Goal: Information Seeking & Learning: Check status

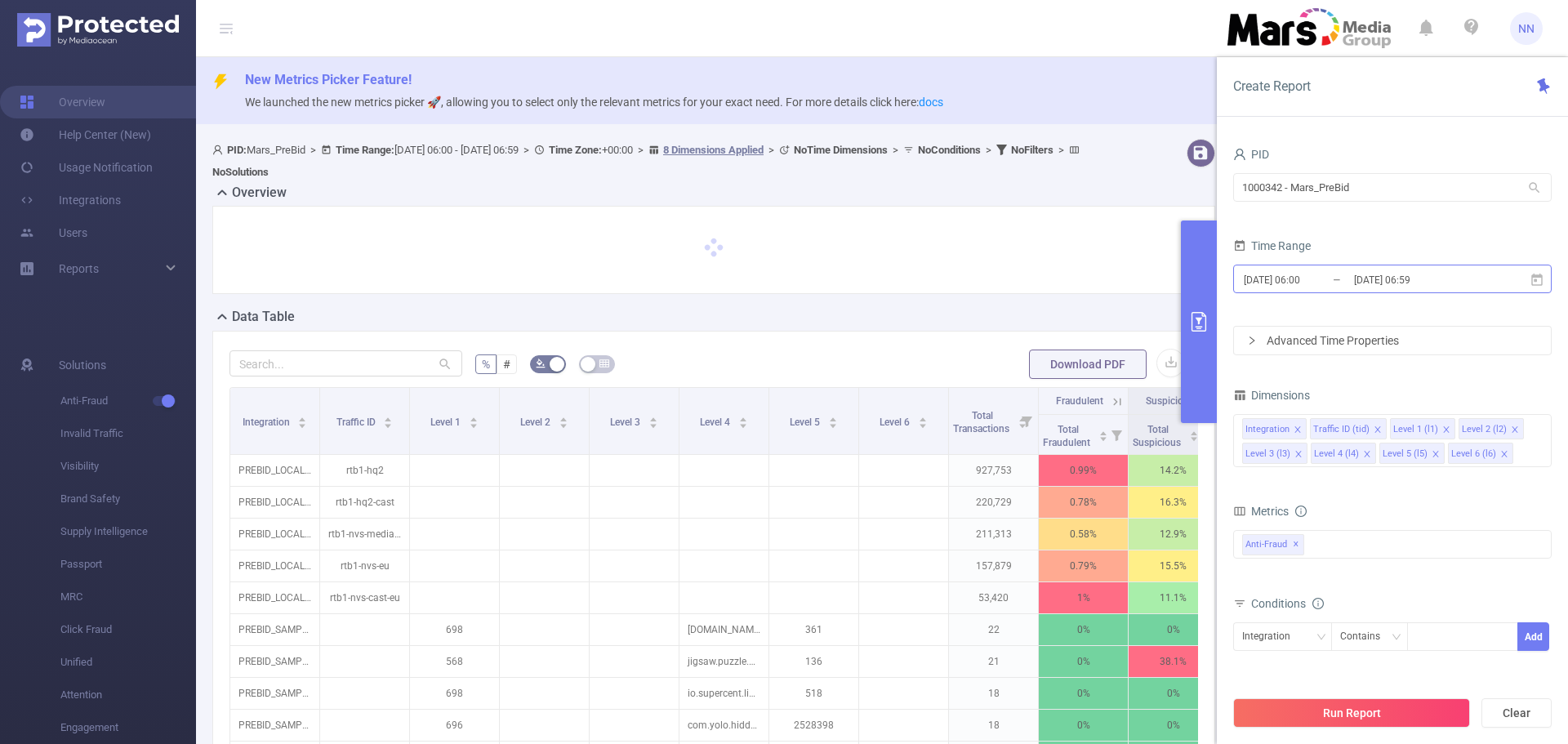
click at [1369, 282] on input "[DATE] 06:59" at bounding box center [1419, 280] width 133 height 22
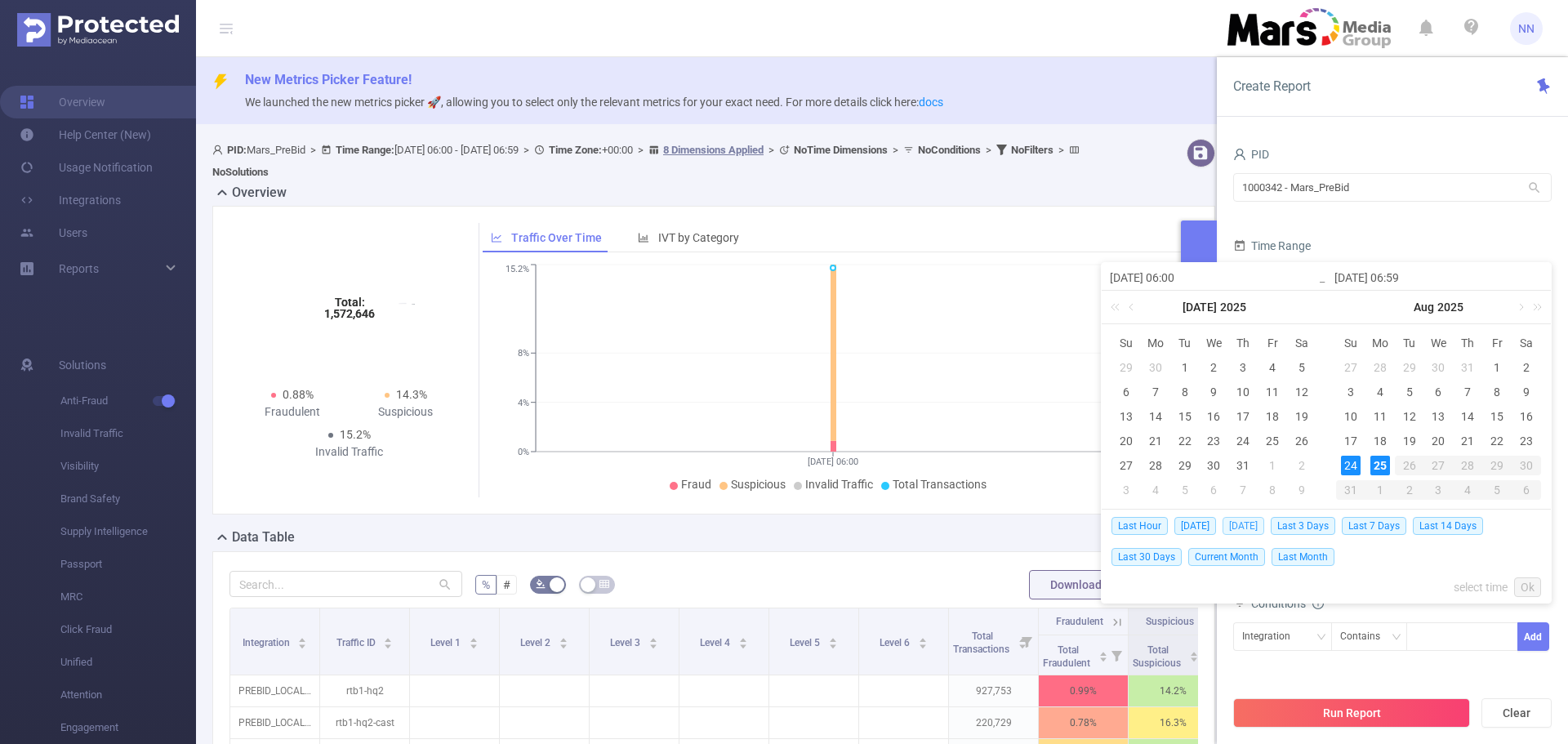
click at [1242, 527] on span "[DATE]" at bounding box center [1243, 526] width 41 height 18
type input "[DATE] 00:00"
type input "[DATE] 23:59"
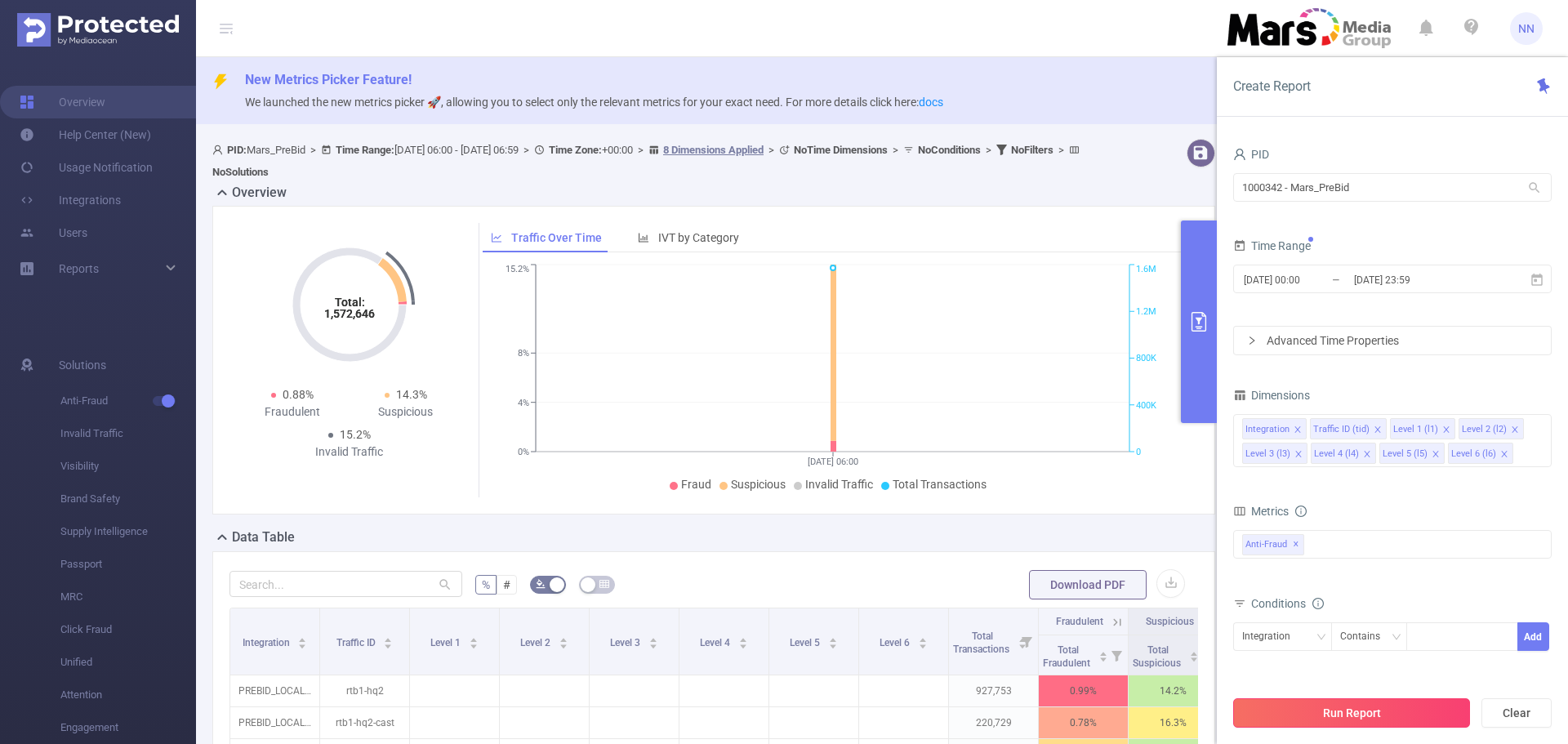
click at [1353, 717] on button "Run Report" at bounding box center [1351, 713] width 237 height 29
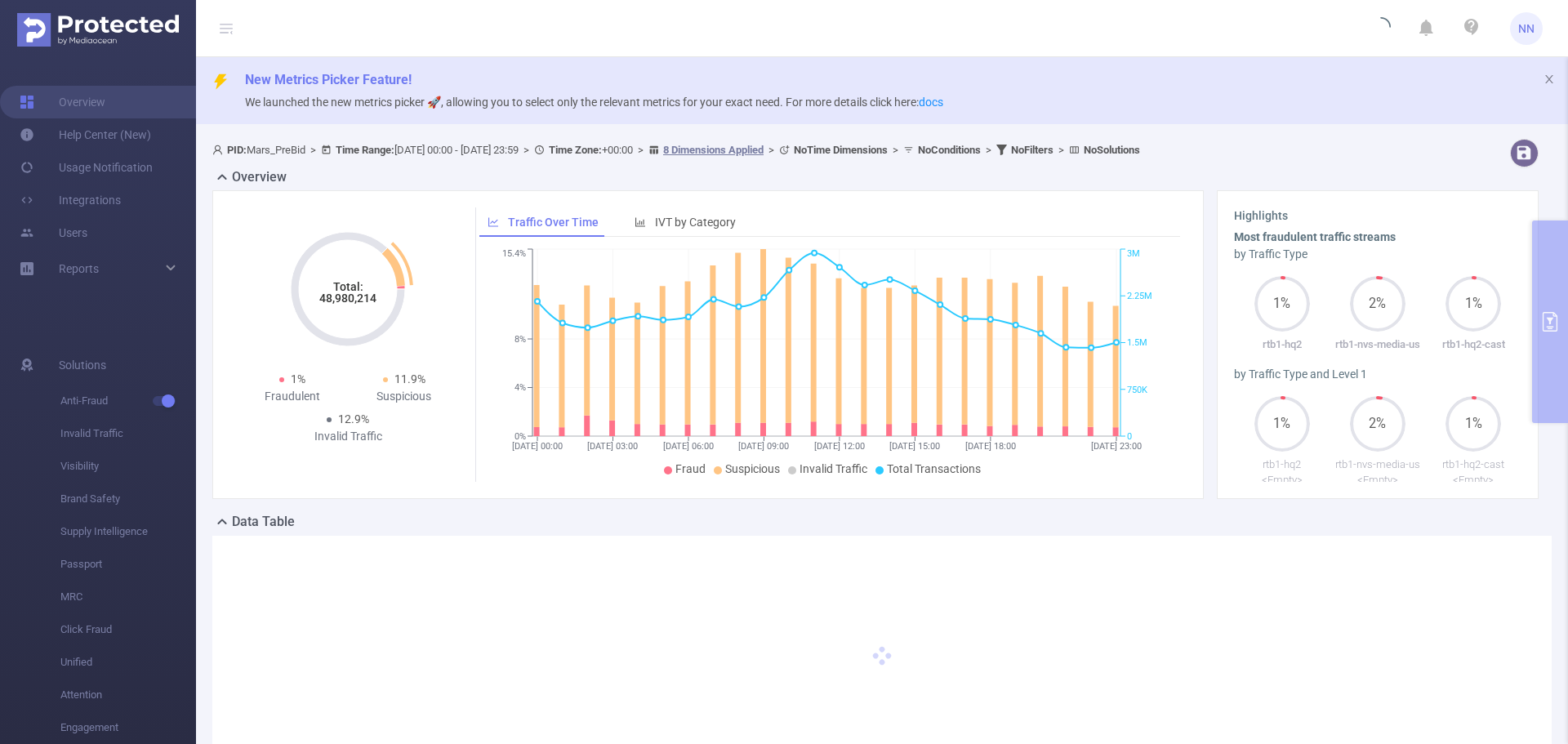
click at [349, 296] on tspan "48,980,214" at bounding box center [348, 298] width 57 height 13
copy tspan "48,980,214"
click at [1541, 297] on div "PID: Mars_PreBid > Time Range: [DATE] 00:00 - [DATE] 23:59 > Time Zone: +00:00 …" at bounding box center [882, 473] width 1372 height 681
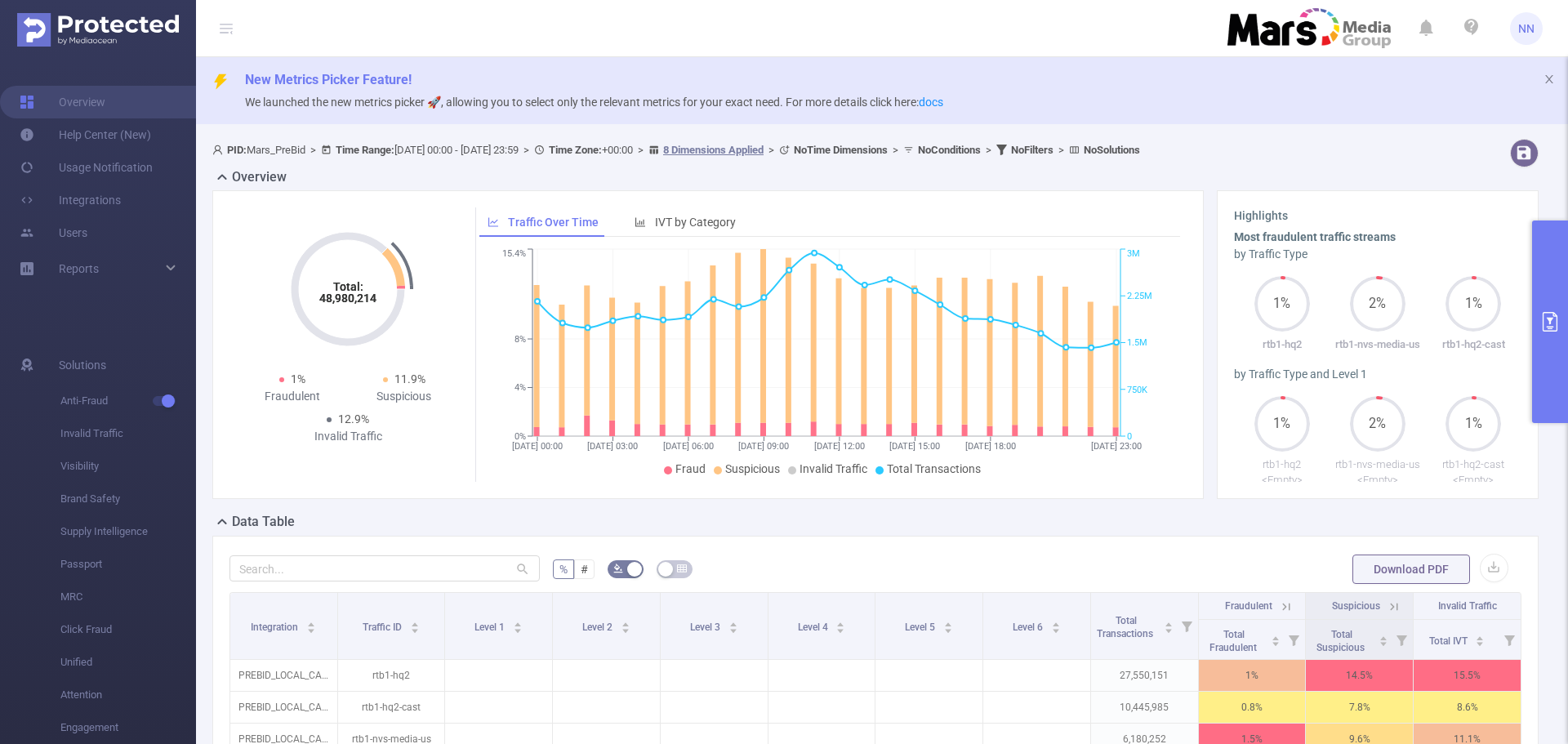
click at [1539, 320] on button "primary" at bounding box center [1550, 321] width 36 height 203
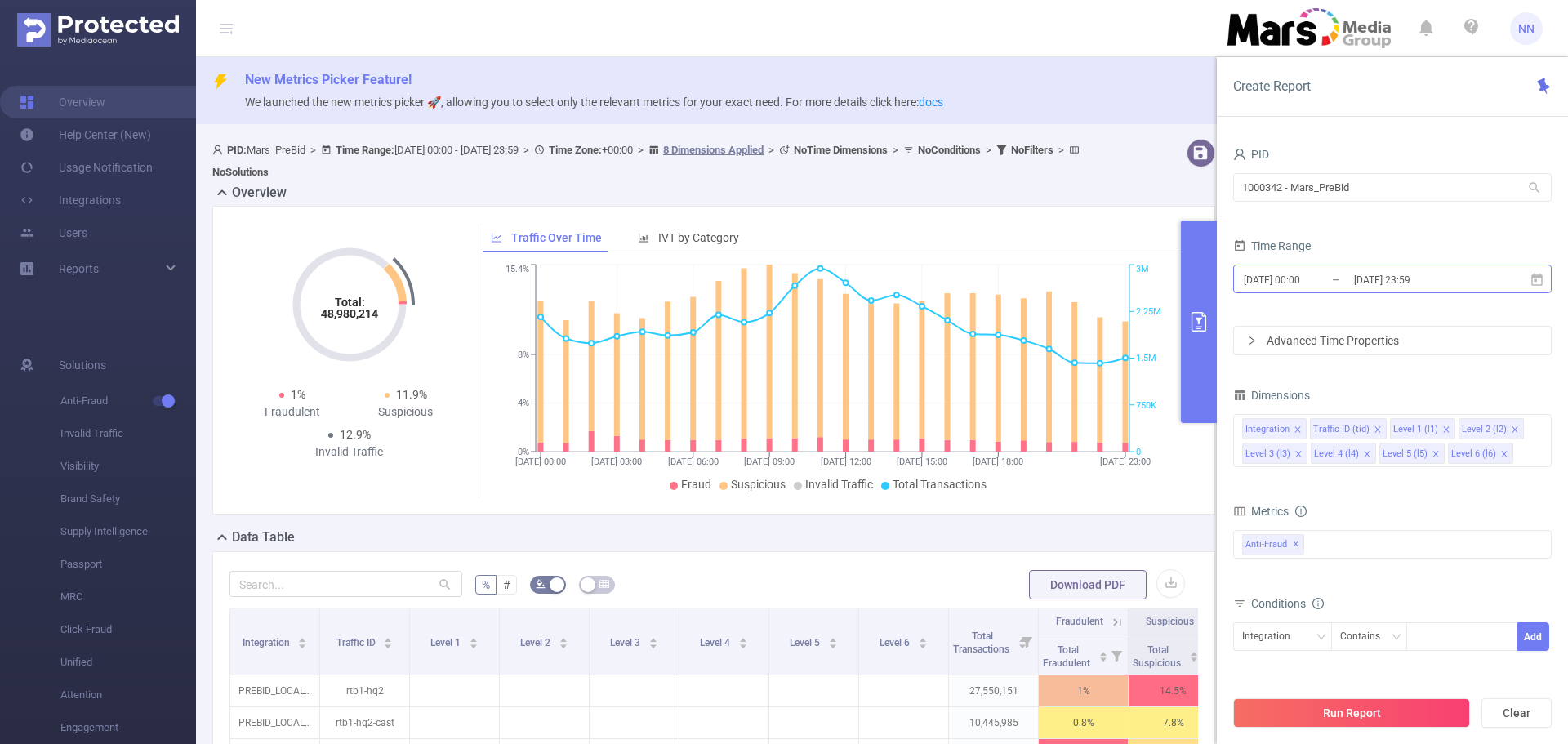
click at [1369, 280] on input "[DATE] 23:59" at bounding box center [1419, 280] width 133 height 22
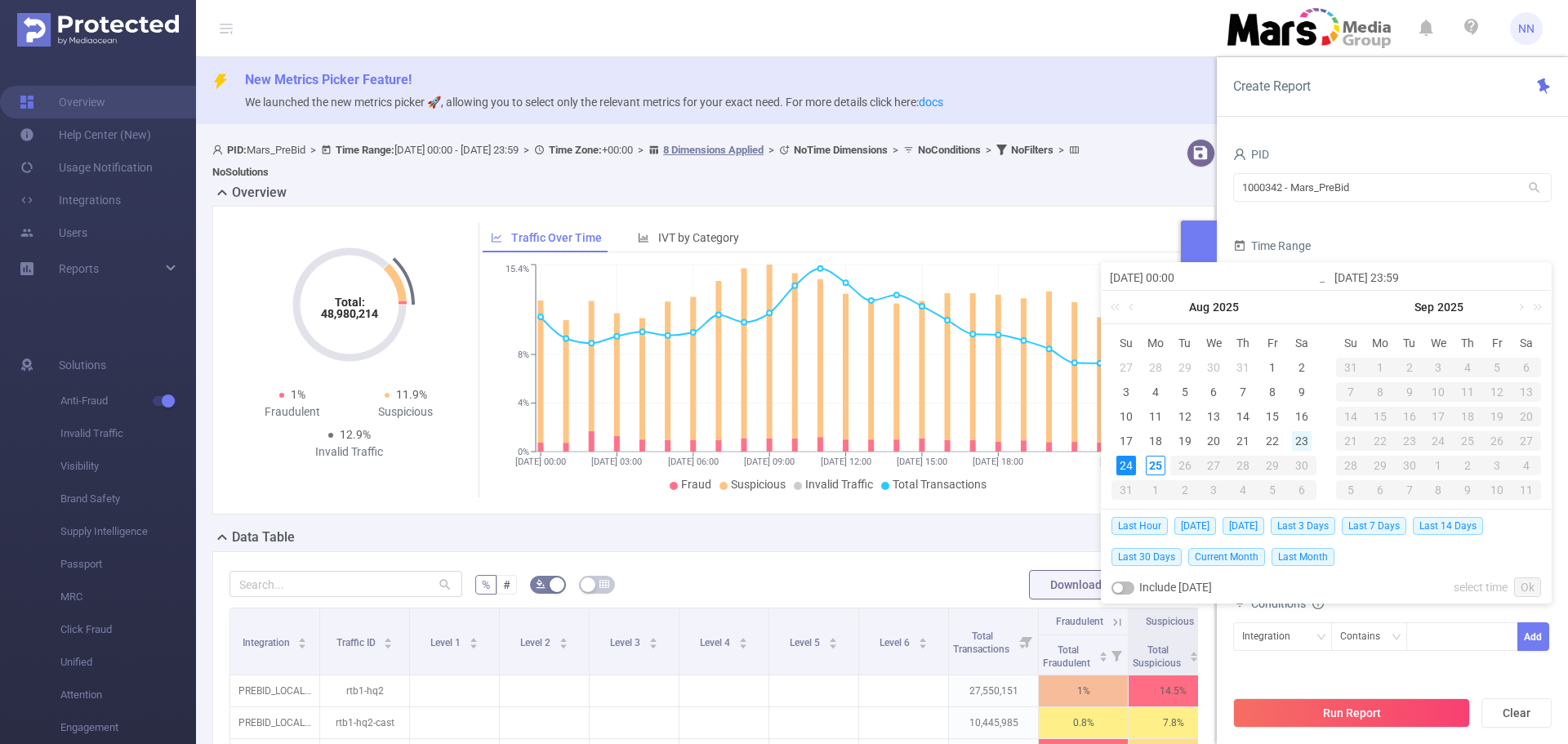
click at [1307, 444] on div "23" at bounding box center [1301, 440] width 19 height 19
type input "[DATE] 00:00"
type input "[DATE] 23:59"
type input "[DATE] 00:00"
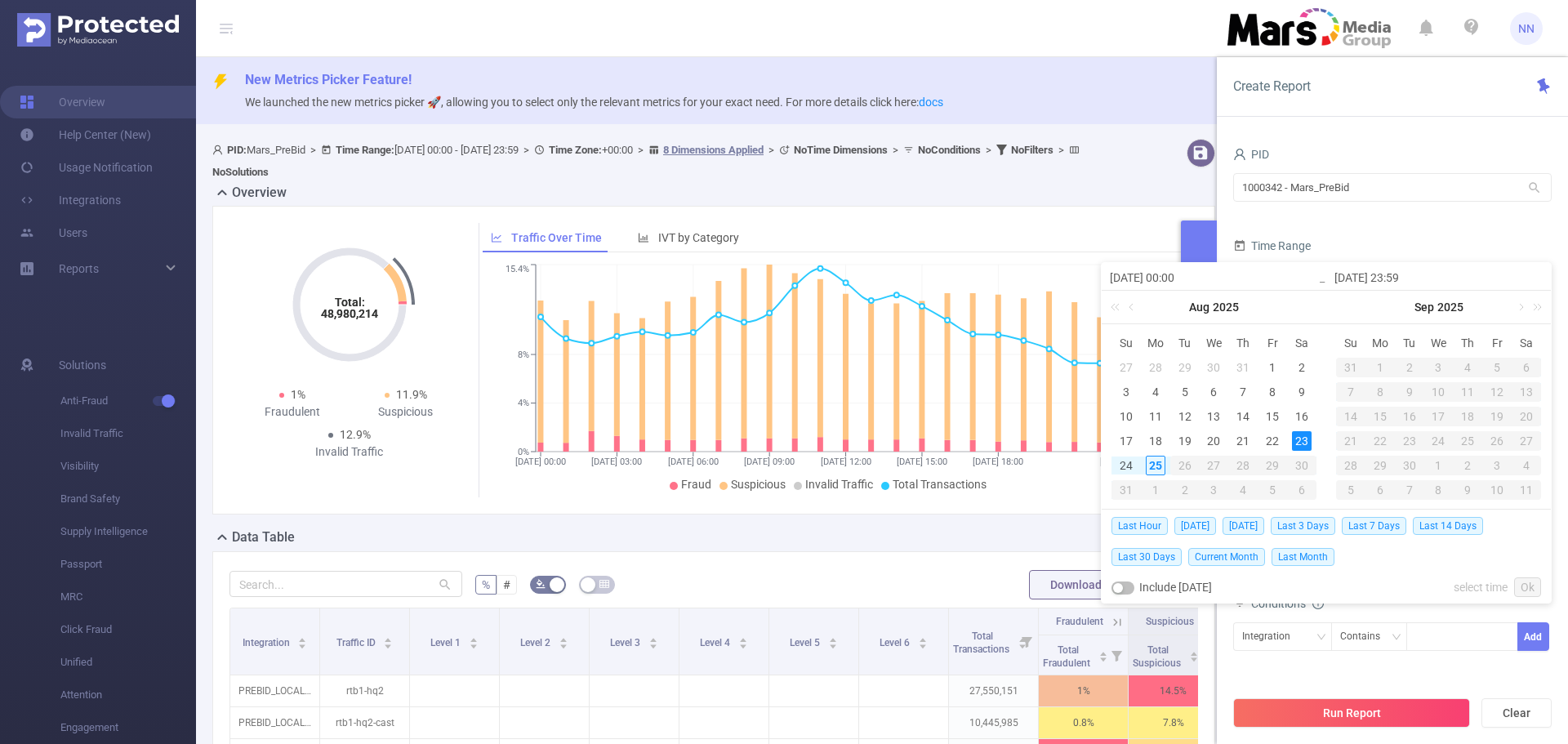
type input "[DATE] 23:59"
click at [1526, 586] on link "Ok" at bounding box center [1527, 587] width 27 height 19
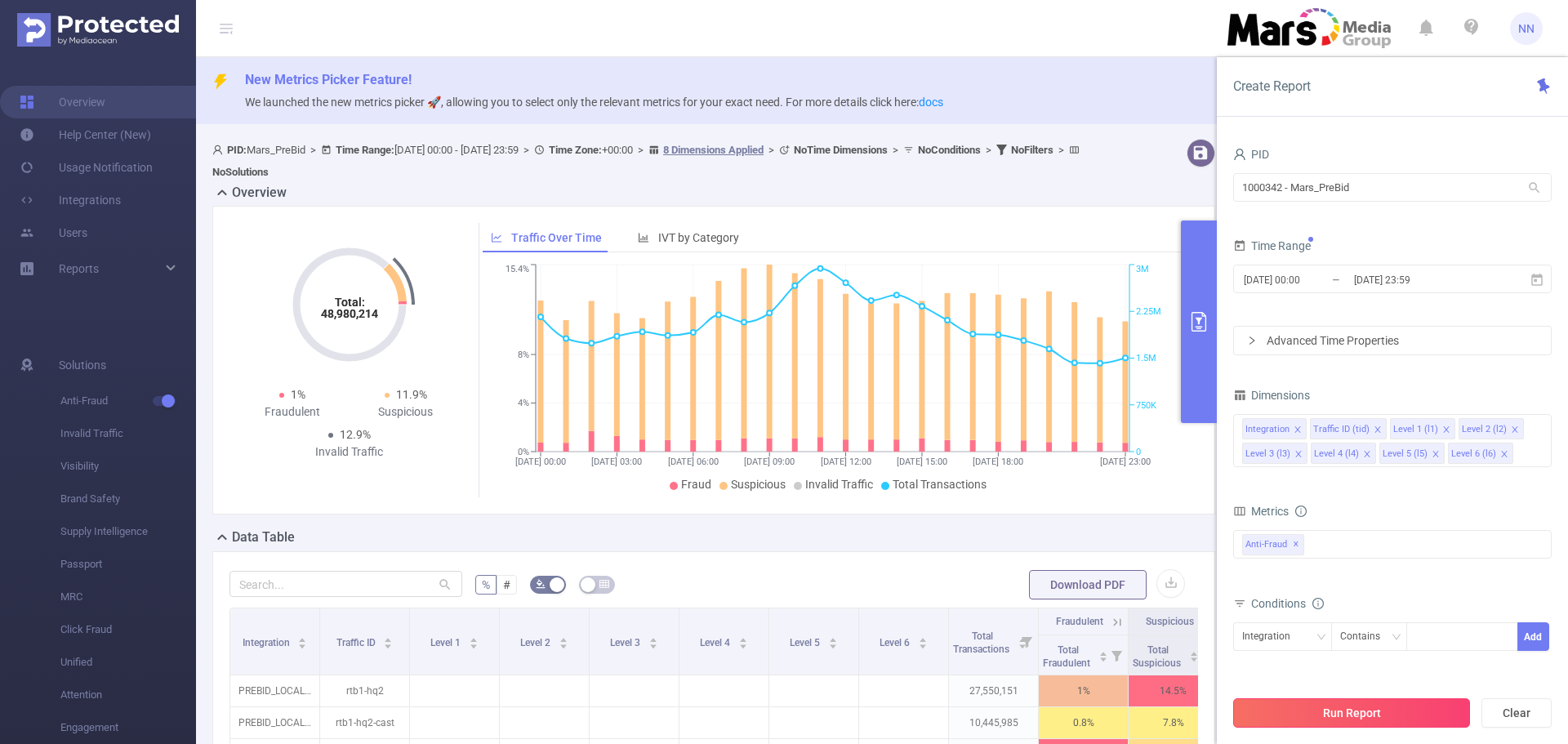
click at [1309, 709] on button "Run Report" at bounding box center [1351, 713] width 237 height 29
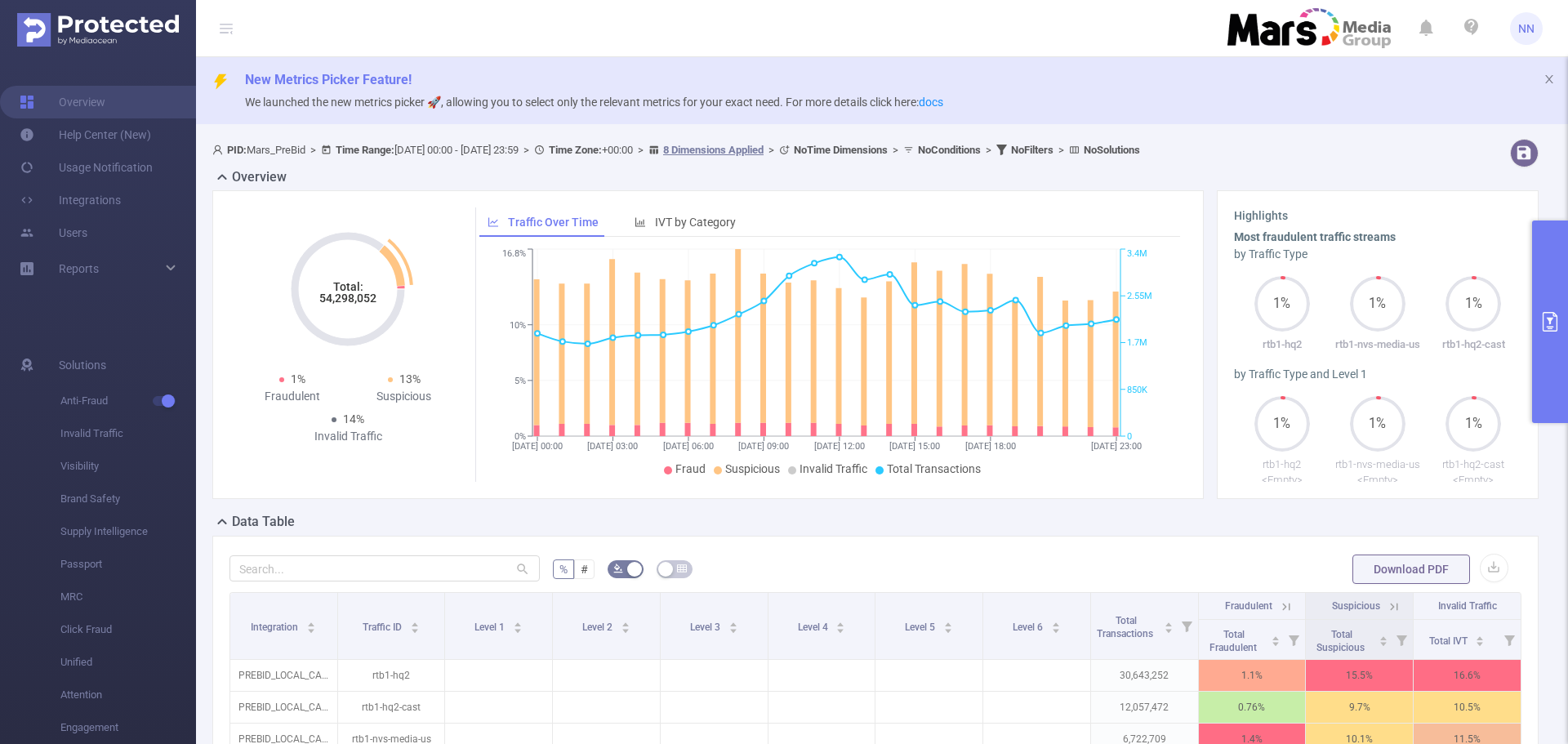
click at [357, 299] on tspan "54,298,052" at bounding box center [348, 298] width 57 height 13
copy tspan "54,298,052"
